Goal: Find specific page/section: Find specific page/section

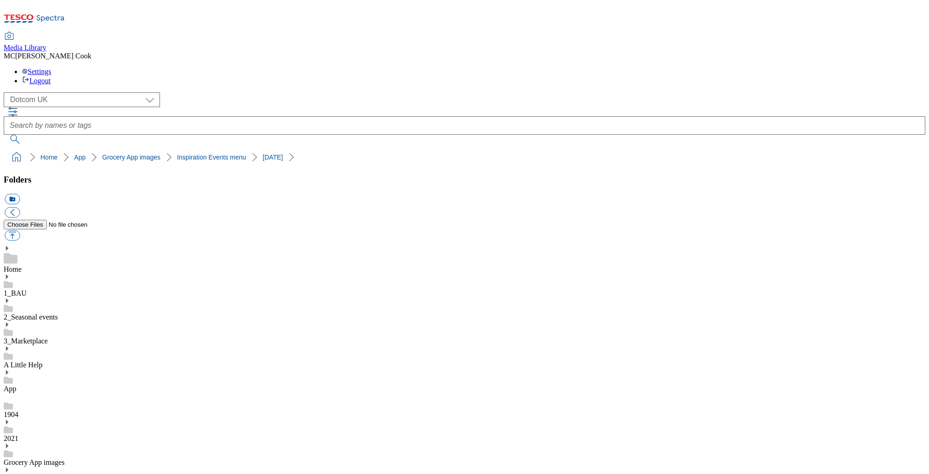
scroll to position [1, 0]
click at [54, 92] on select "Clubcard Marketing Dotcom [GEOGRAPHIC_DATA] Emails GHS Marketing [GEOGRAPHIC_DA…" at bounding box center [82, 99] width 156 height 15
select select "flare-ghs-mktg"
click at [6, 92] on select "Clubcard Marketing Dotcom [GEOGRAPHIC_DATA] Emails GHS Marketing [GEOGRAPHIC_DA…" at bounding box center [82, 99] width 156 height 15
click at [48, 15] on icon at bounding box center [51, 18] width 28 height 7
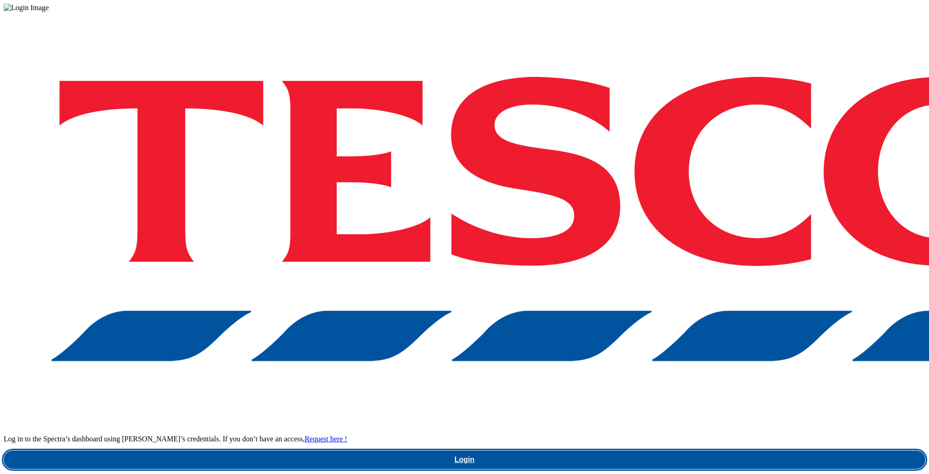
click at [639, 451] on link "Login" at bounding box center [465, 460] width 922 height 18
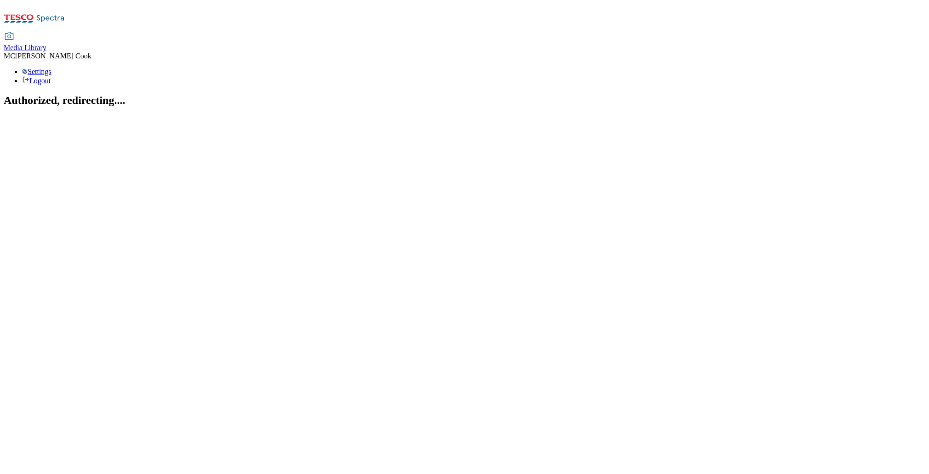
click at [46, 44] on span "Media Library" at bounding box center [25, 48] width 43 height 8
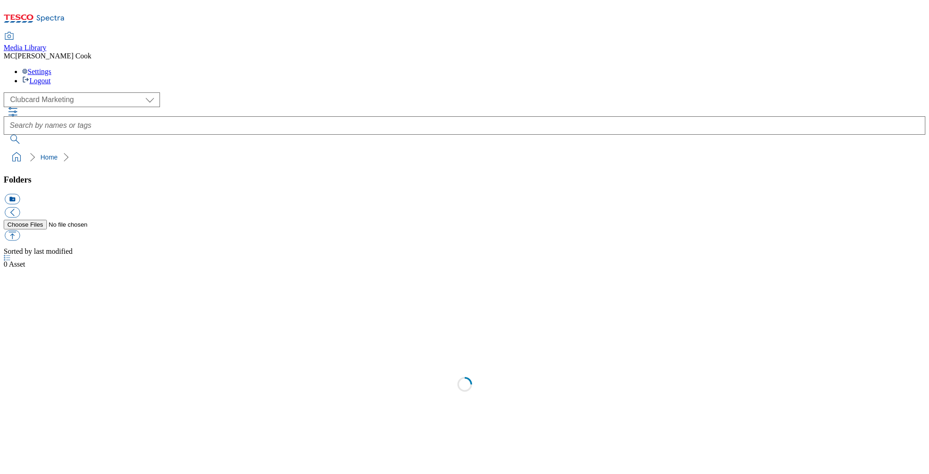
scroll to position [0, 0]
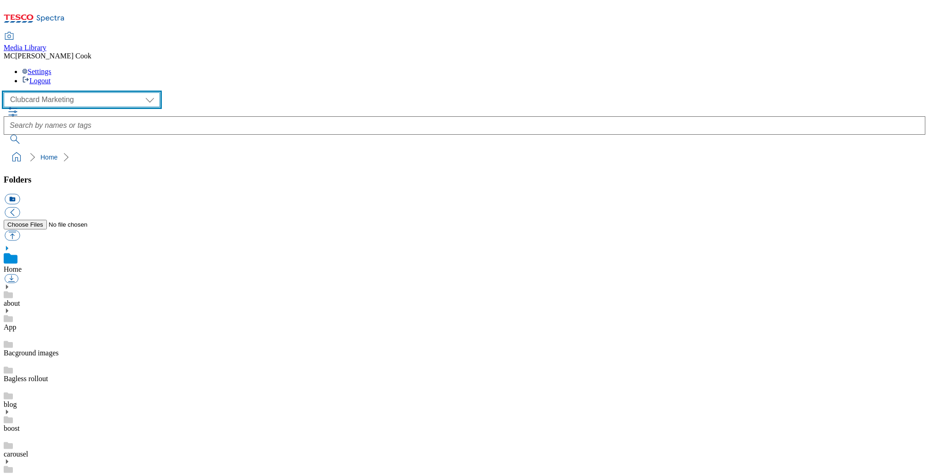
click at [80, 92] on select "Clubcard Marketing Dotcom [GEOGRAPHIC_DATA] Emails GHS Marketing [GEOGRAPHIC_DA…" at bounding box center [82, 99] width 156 height 15
select select "flare-ghs-mktg"
click at [6, 92] on select "Clubcard Marketing Dotcom [GEOGRAPHIC_DATA] Emails GHS Marketing [GEOGRAPHIC_DA…" at bounding box center [82, 99] width 156 height 15
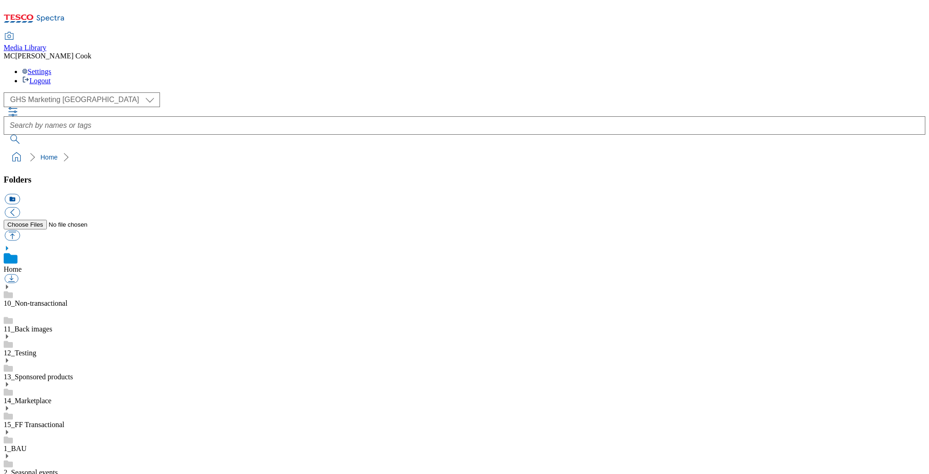
click at [62, 429] on div "1_BAU" at bounding box center [465, 441] width 922 height 24
